Goal: Find contact information: Obtain details needed to contact an individual or organization

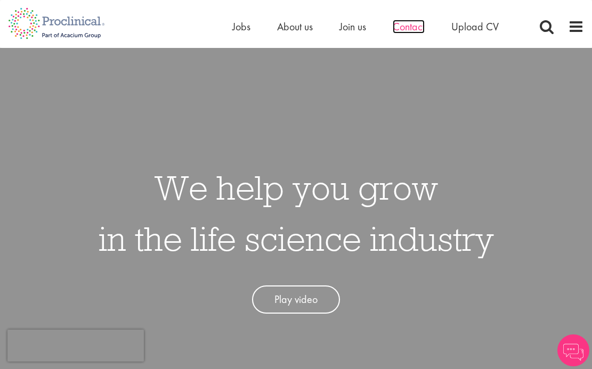
click at [404, 29] on span "Contact" at bounding box center [409, 27] width 32 height 14
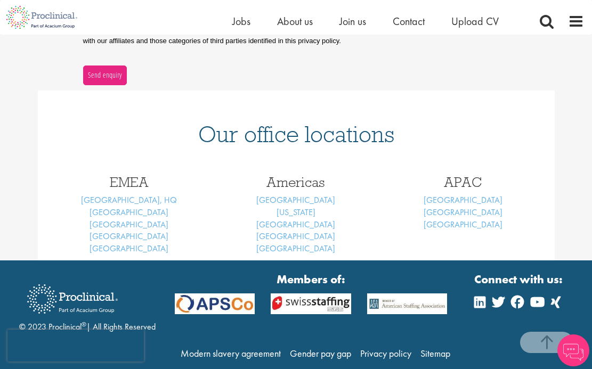
scroll to position [424, 0]
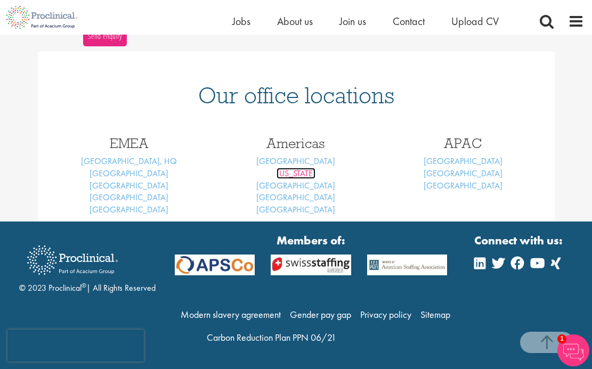
click at [305, 174] on link "[US_STATE]" at bounding box center [295, 173] width 39 height 11
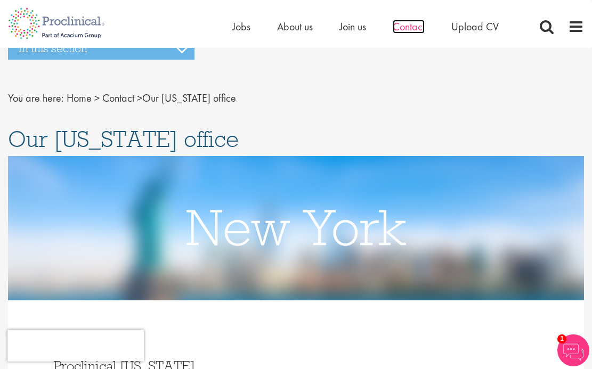
click at [424, 28] on span "Contact" at bounding box center [409, 27] width 32 height 14
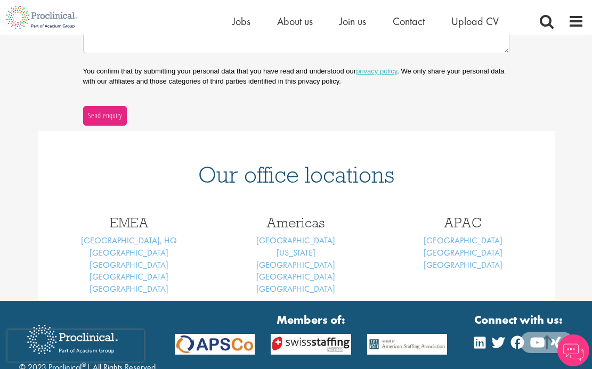
scroll to position [424, 0]
